Goal: Navigation & Orientation: Find specific page/section

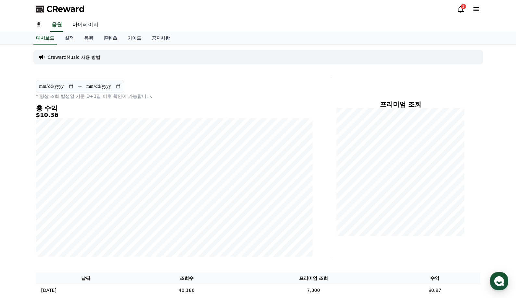
click at [87, 24] on link "마이페이지" at bounding box center [85, 25] width 36 height 14
select select "**********"
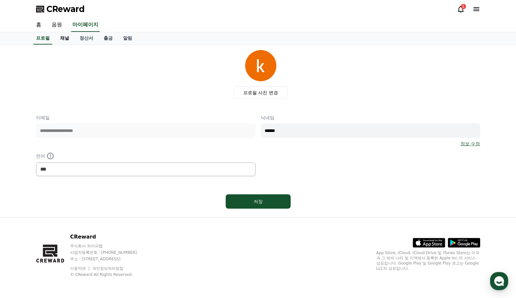
click at [61, 37] on link "채널" at bounding box center [64, 38] width 19 height 12
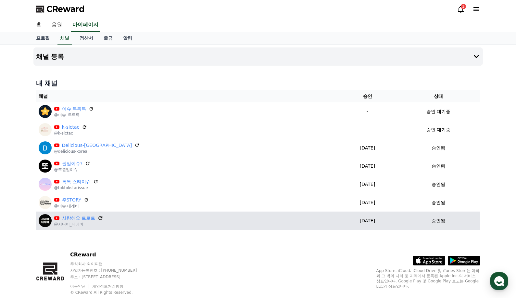
click at [100, 218] on icon at bounding box center [100, 218] width 6 height 6
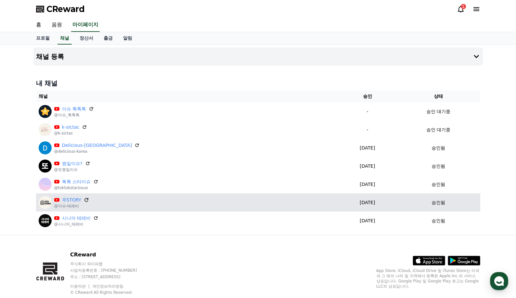
click at [84, 200] on icon at bounding box center [87, 200] width 6 height 6
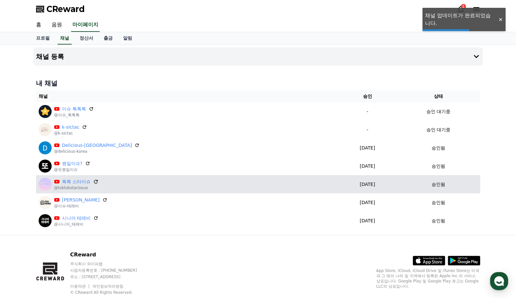
click at [95, 182] on icon at bounding box center [96, 182] width 6 height 6
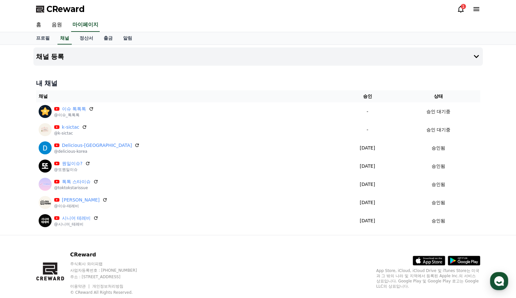
click at [462, 10] on icon at bounding box center [461, 9] width 8 height 8
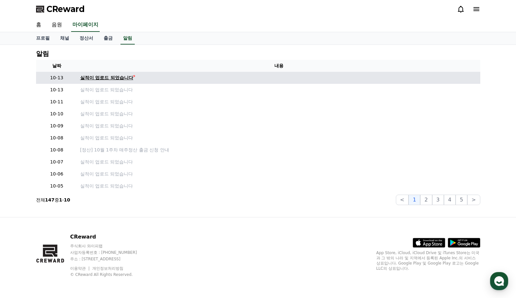
click at [119, 77] on div "실적이 업로드 되었습니다" at bounding box center [106, 77] width 53 height 7
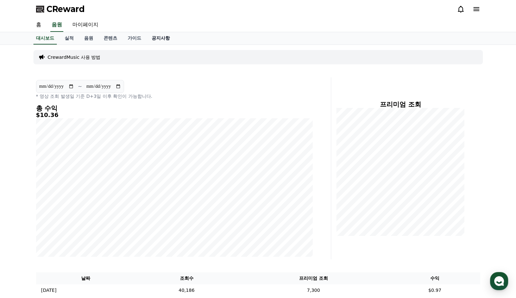
click at [154, 38] on link "공지사항" at bounding box center [161, 38] width 29 height 12
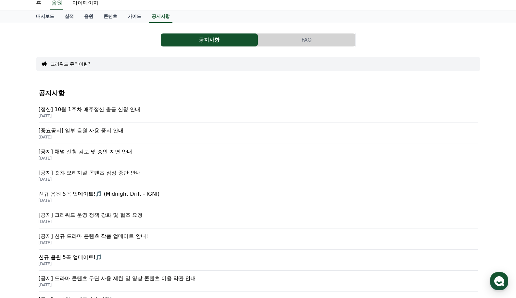
scroll to position [32, 0]
